Goal: Task Accomplishment & Management: Manage account settings

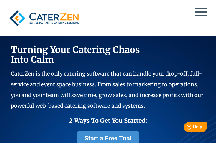
click at [193, 13] on div at bounding box center [108, 18] width 203 height 23
click at [201, 17] on div at bounding box center [108, 18] width 203 height 23
click at [195, 3] on div "Solutions Catering CRM Catering Sales Catering Management Catering Marketing Ca…" at bounding box center [108, 18] width 216 height 35
click at [204, 12] on span at bounding box center [201, 11] width 12 height 1
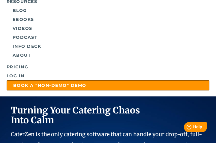
scroll to position [218, 0]
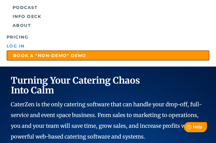
click at [22, 47] on link "Log in" at bounding box center [108, 46] width 203 height 9
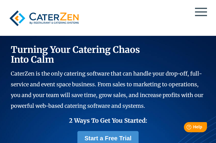
click at [203, 23] on div at bounding box center [108, 18] width 203 height 23
click at [199, 13] on div at bounding box center [108, 18] width 203 height 23
click at [201, 16] on span at bounding box center [201, 15] width 12 height 1
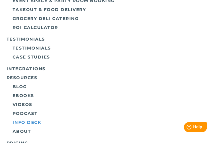
scroll to position [138, 0]
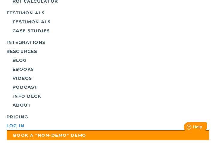
click at [16, 127] on link "Log in" at bounding box center [108, 126] width 203 height 9
